Goal: Information Seeking & Learning: Learn about a topic

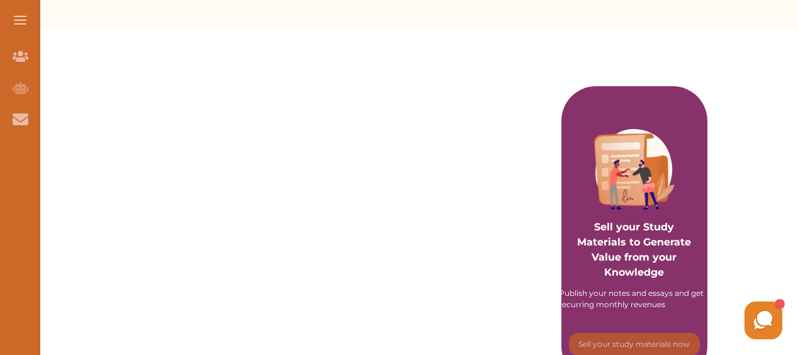
scroll to position [131, 0]
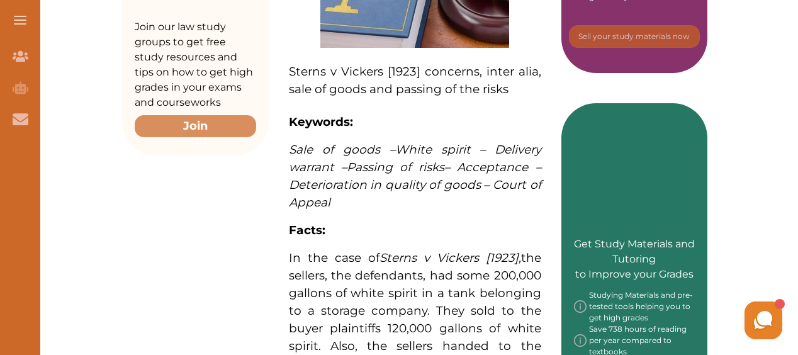
scroll to position [845, 0]
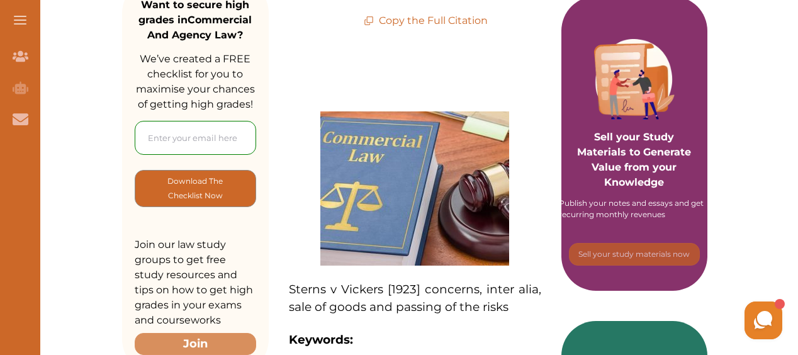
scroll to position [377, 0]
